Goal: Find specific page/section

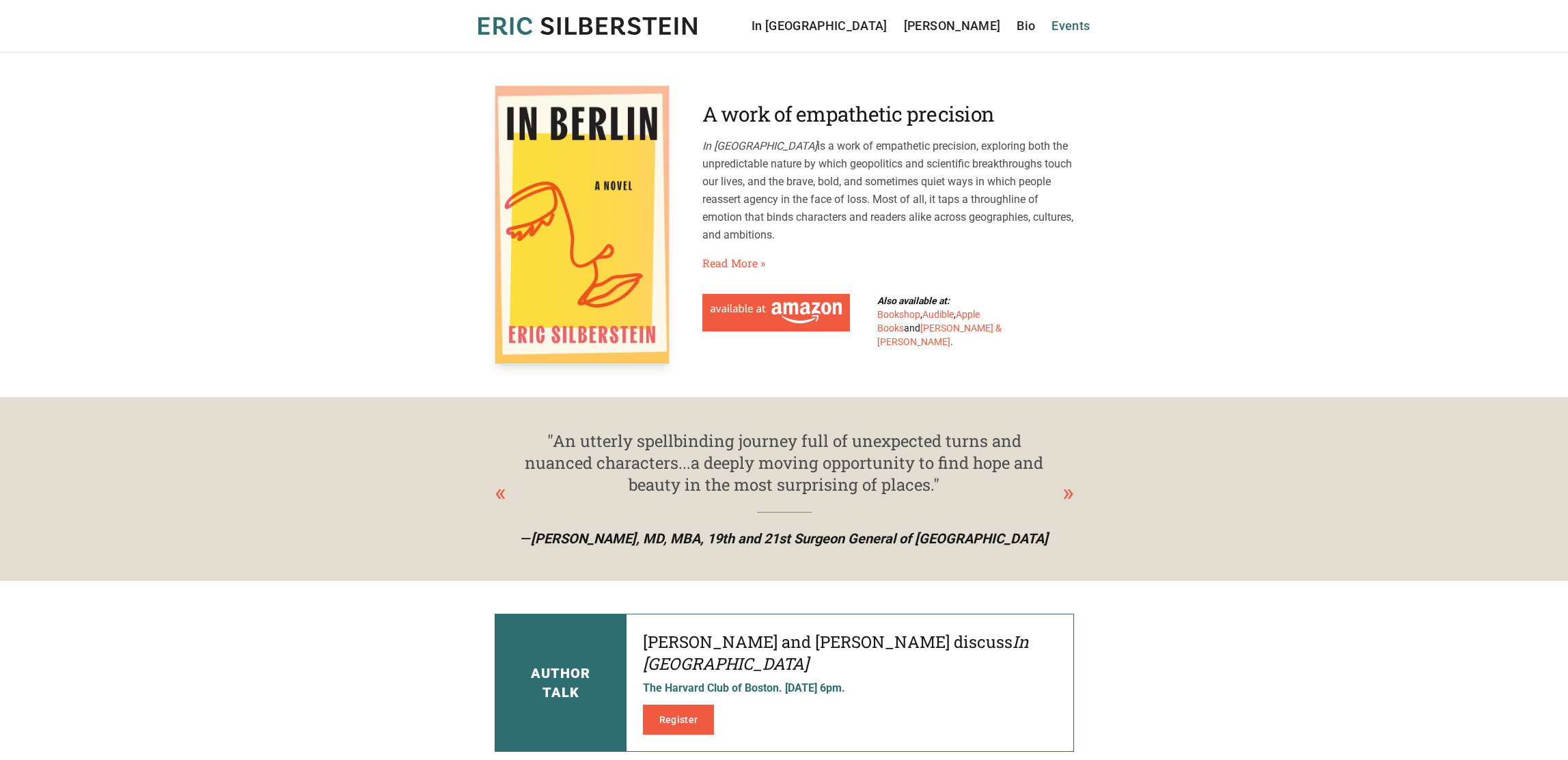
click at [1063, 27] on link "Events" at bounding box center [1070, 26] width 38 height 19
